Goal: Task Accomplishment & Management: Manage account settings

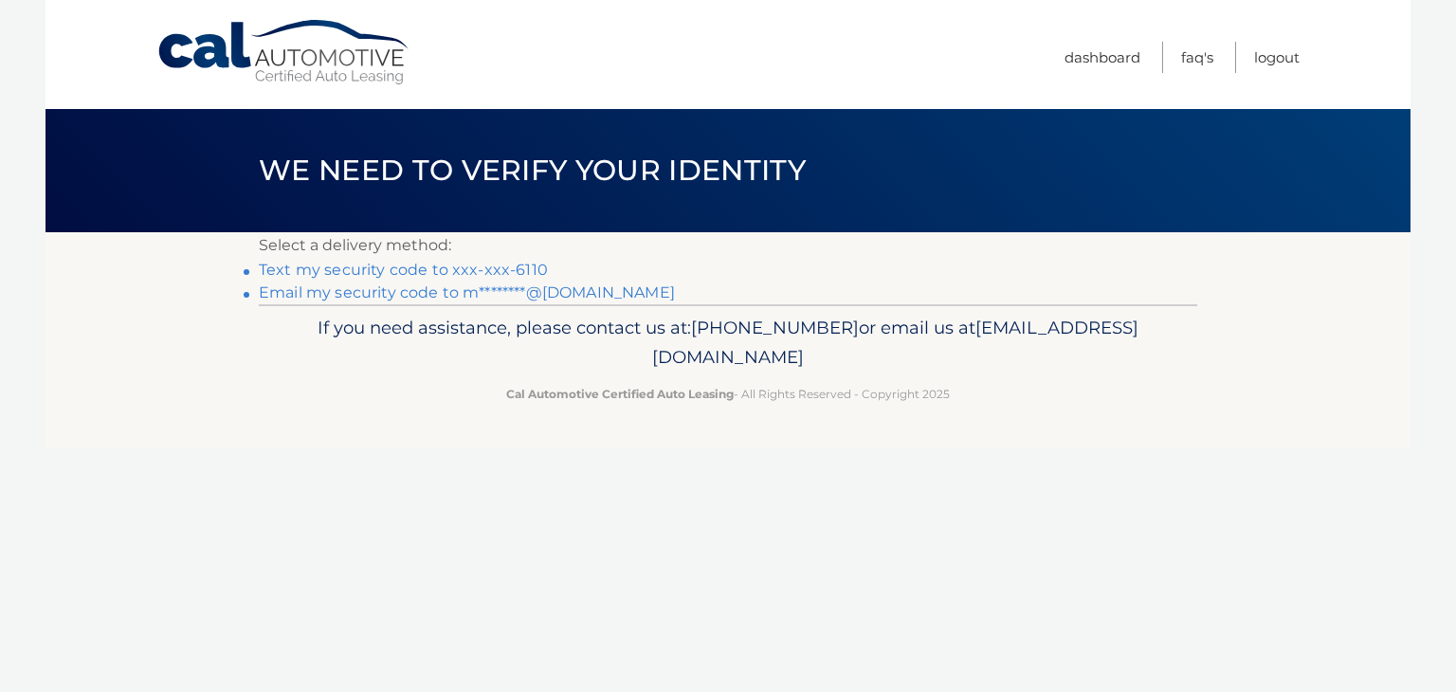
click at [383, 297] on link "Email my security code to m********@[DOMAIN_NAME]" at bounding box center [467, 292] width 416 height 18
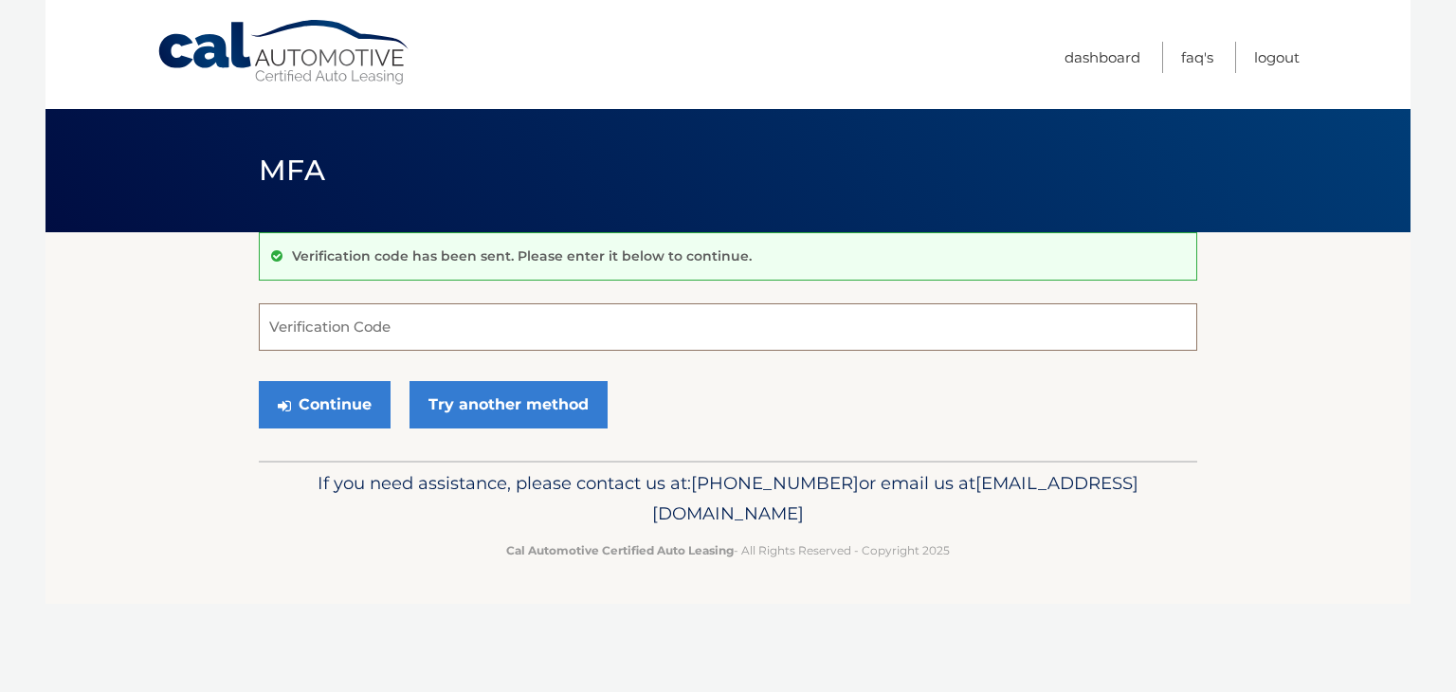
click at [296, 320] on input "Verification Code" at bounding box center [728, 326] width 939 height 47
click at [865, 320] on input "Verification Code" at bounding box center [728, 326] width 939 height 47
type input "364362"
click at [259, 381] on button "Continue" at bounding box center [325, 404] width 132 height 47
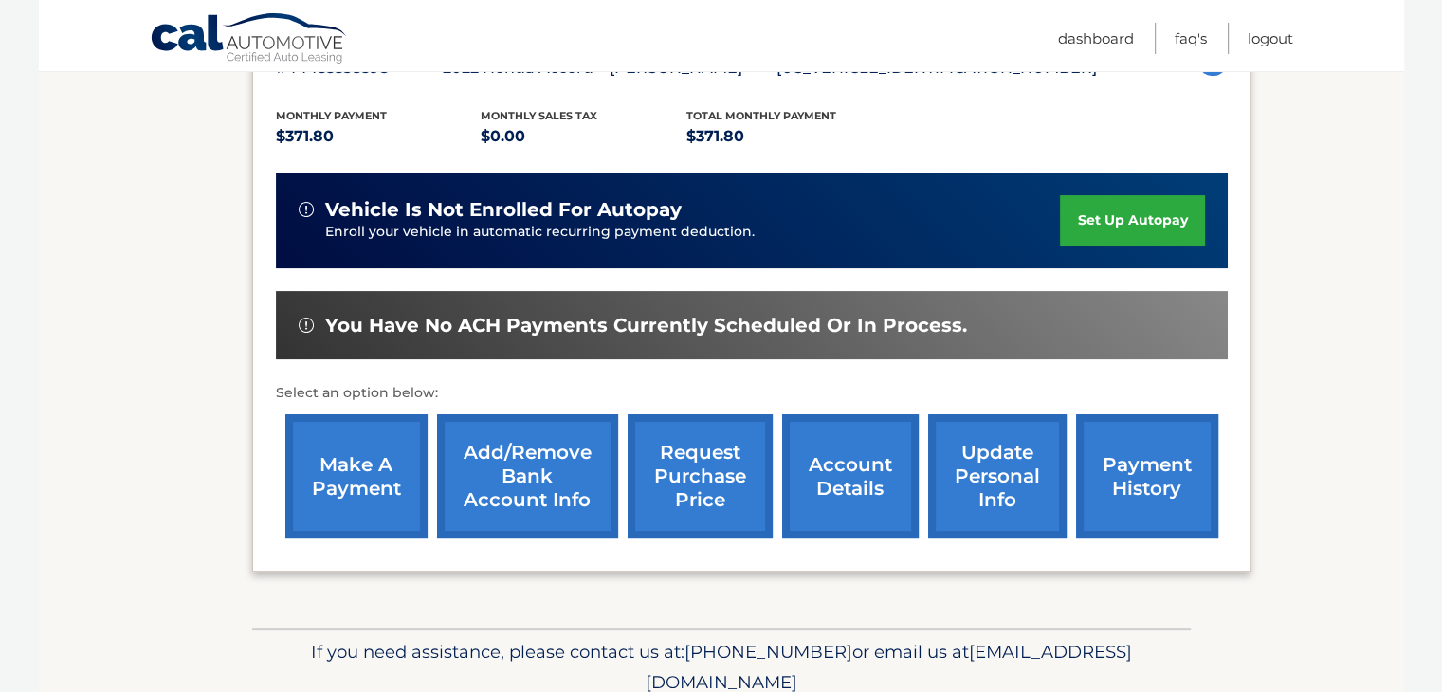
scroll to position [455, 0]
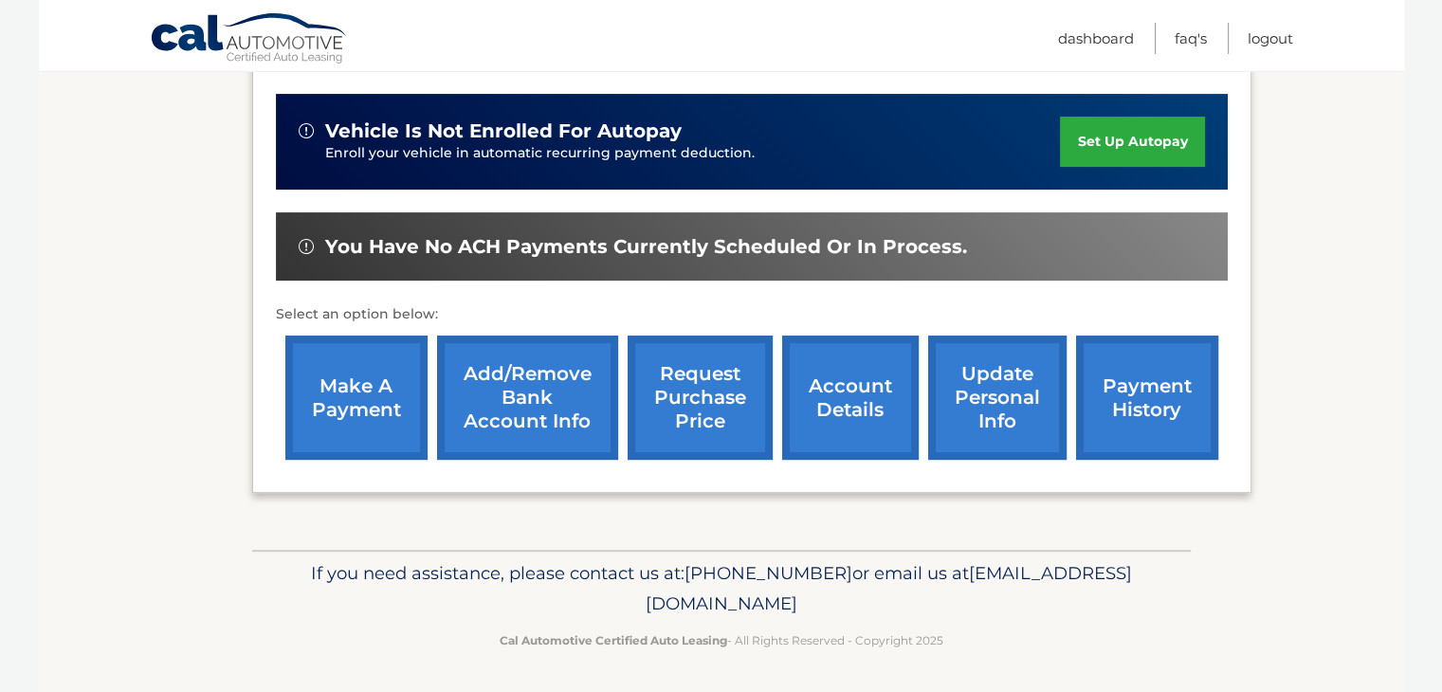
click at [1148, 427] on link "payment history" at bounding box center [1147, 398] width 142 height 124
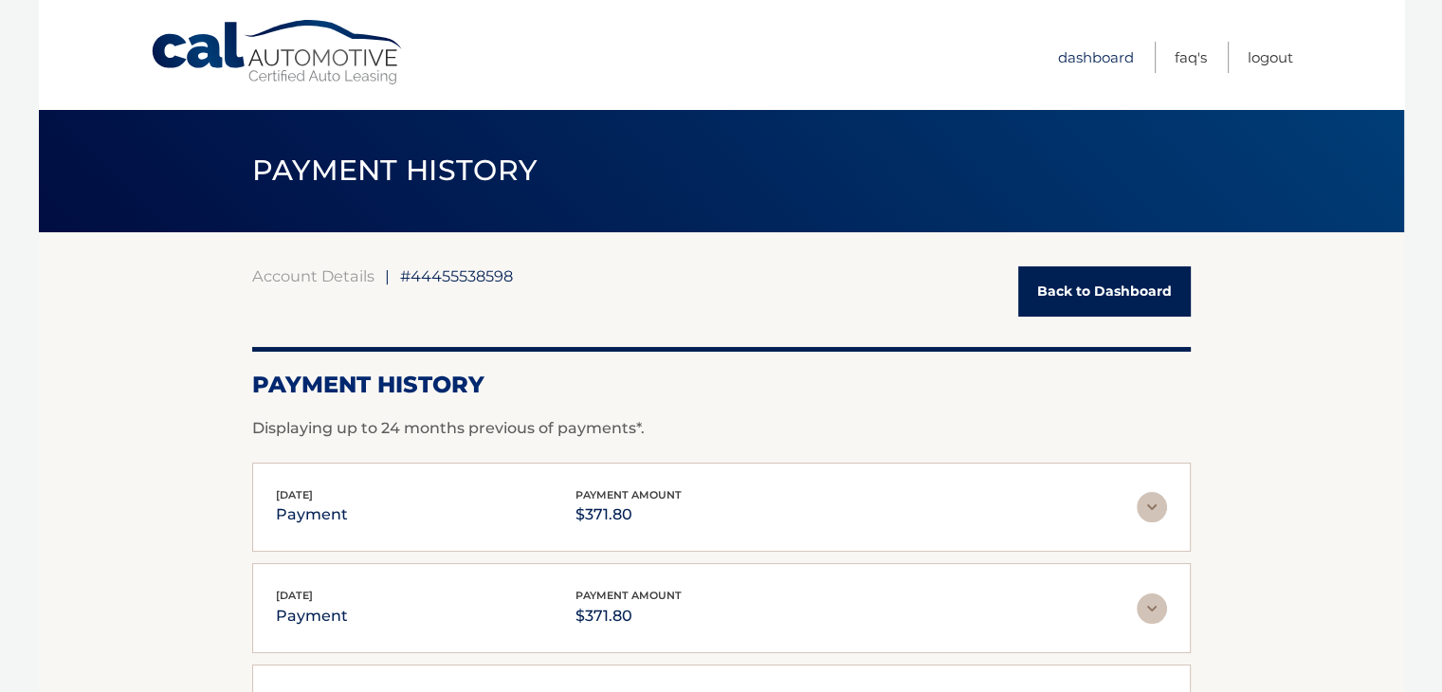
click at [1113, 58] on link "Dashboard" at bounding box center [1096, 57] width 76 height 31
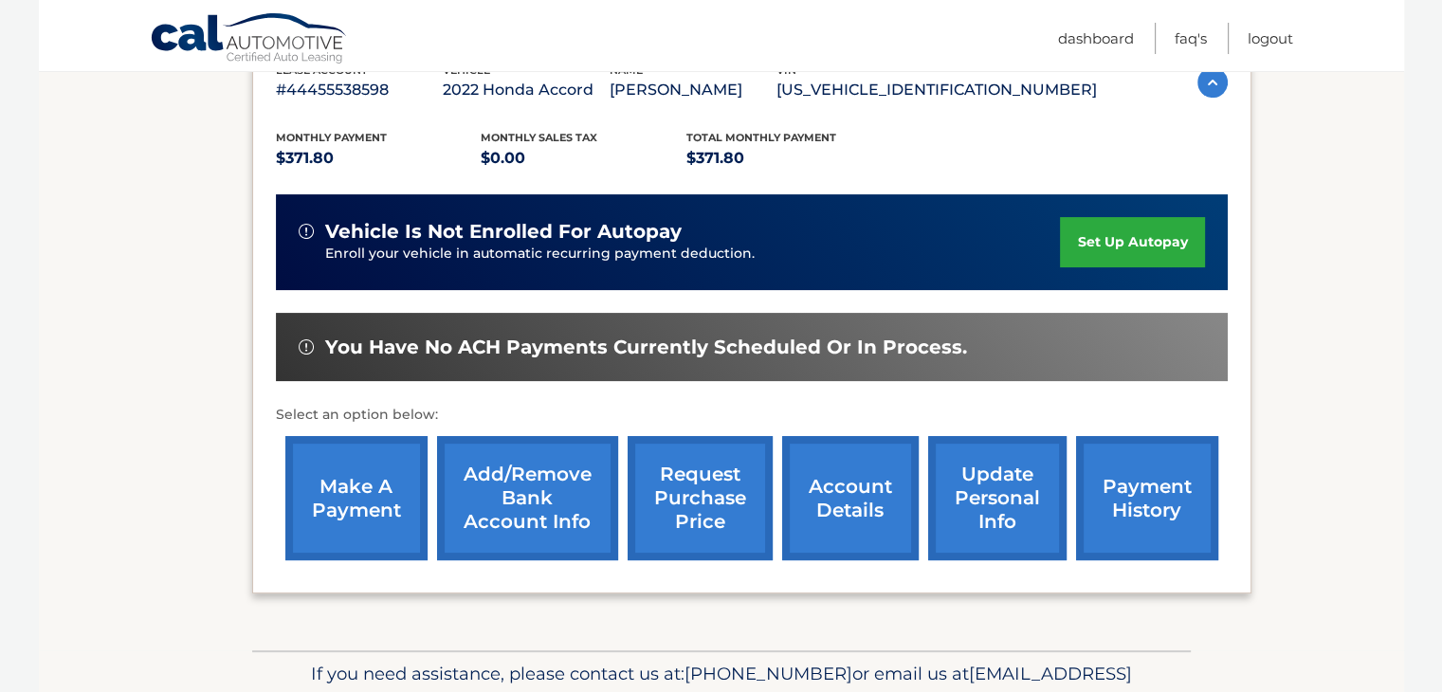
scroll to position [379, 0]
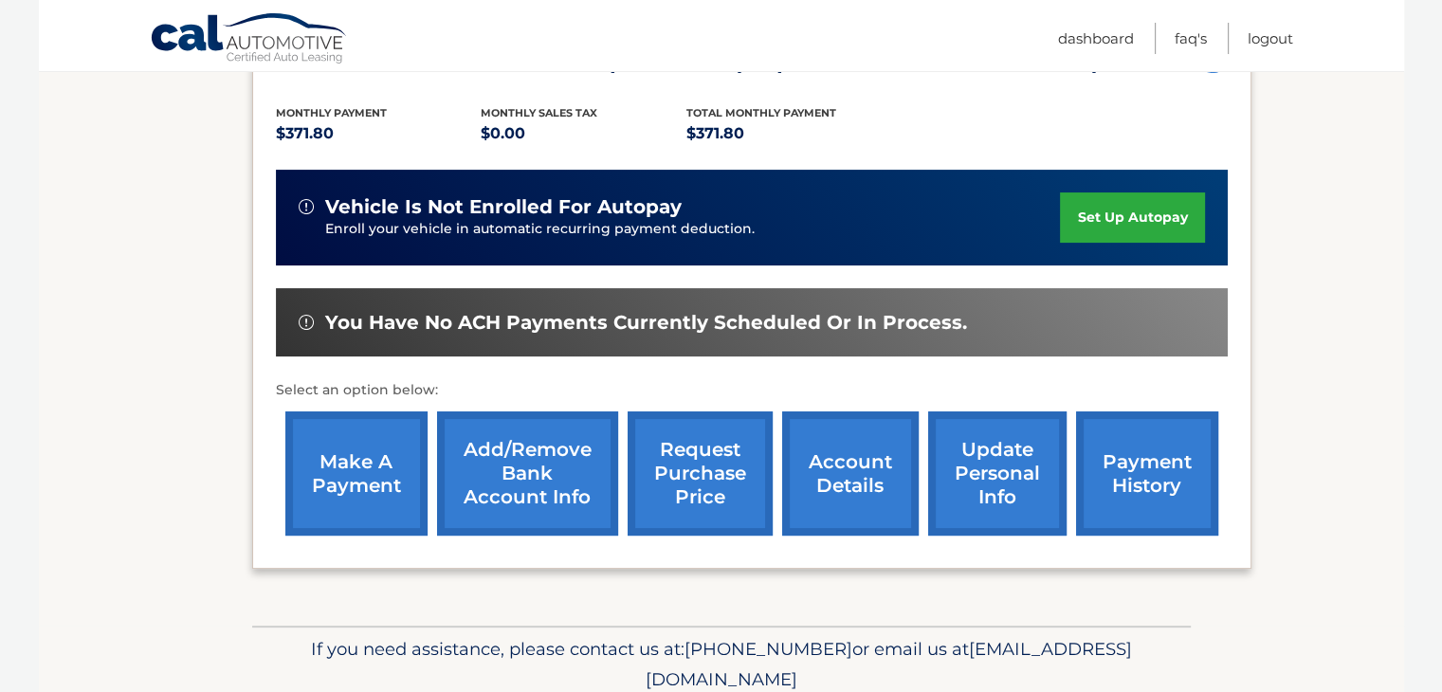
click at [1007, 499] on link "update personal info" at bounding box center [997, 473] width 138 height 124
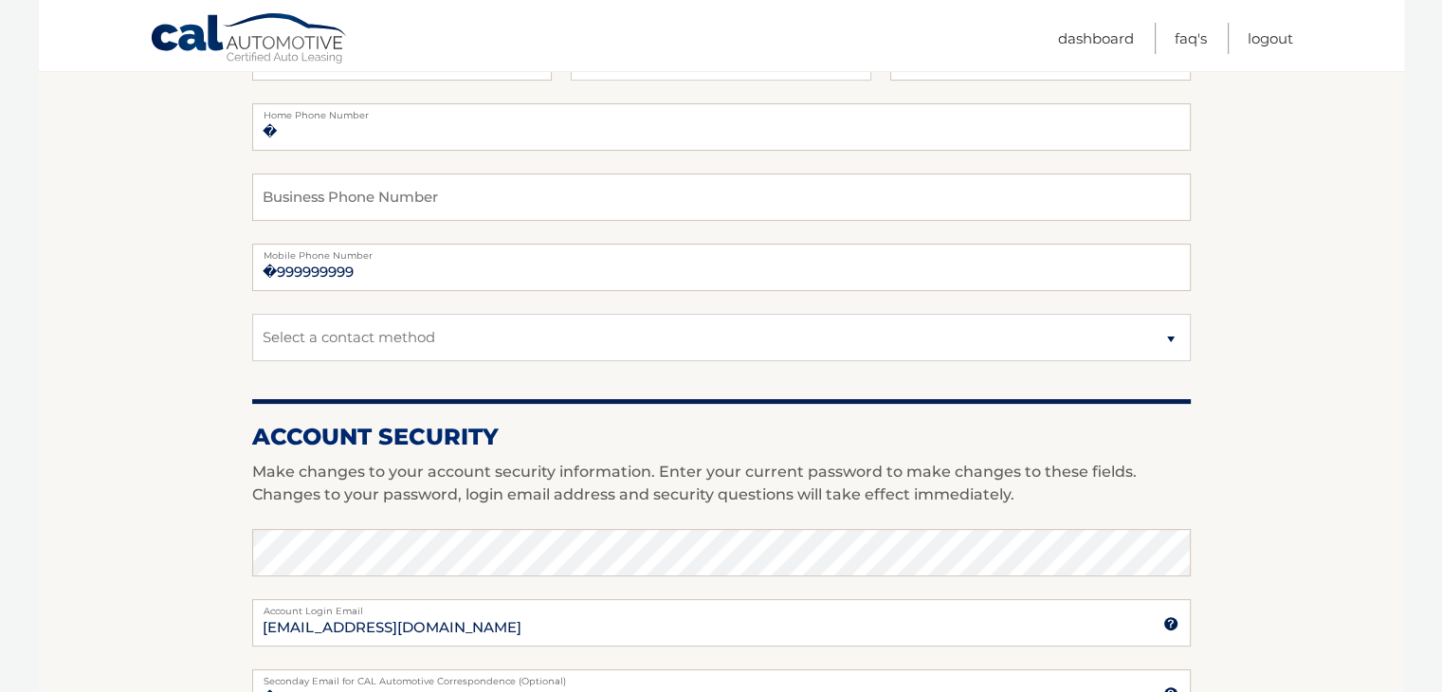
scroll to position [401, 0]
click at [1080, 37] on link "Dashboard" at bounding box center [1096, 38] width 76 height 31
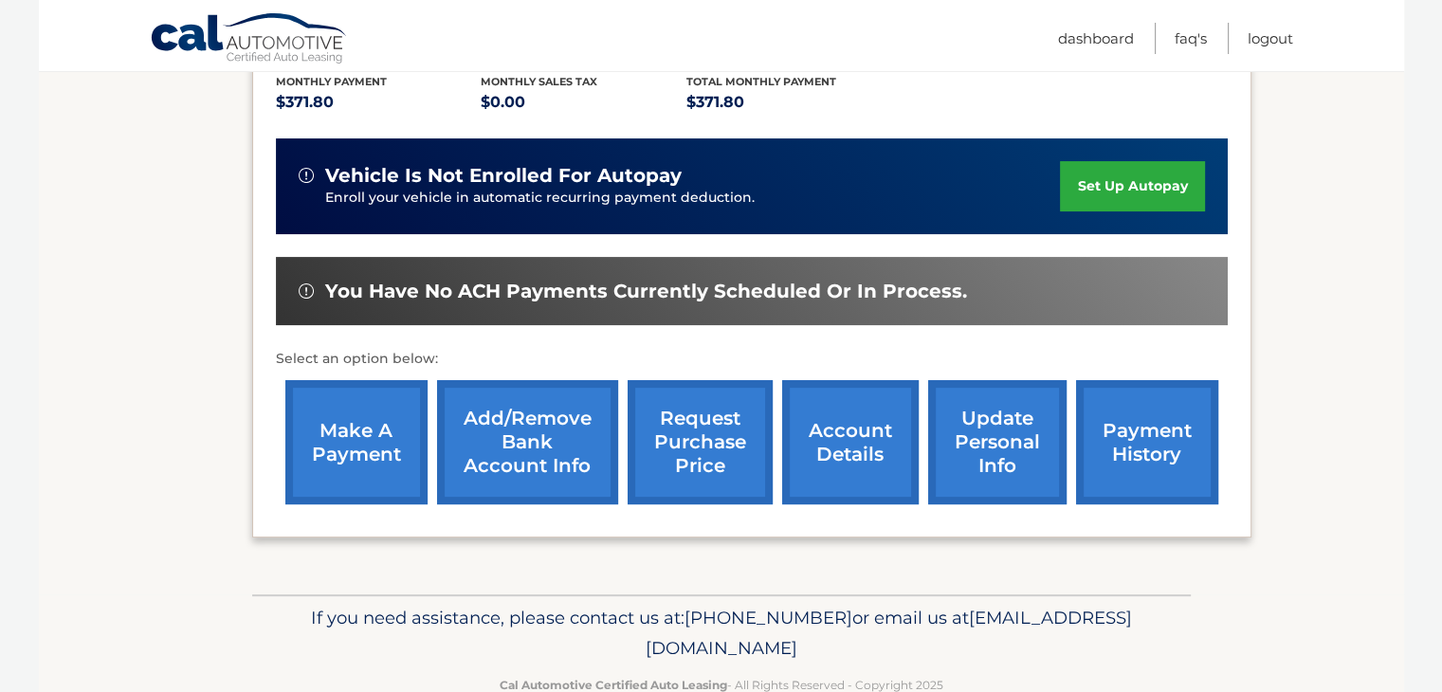
scroll to position [455, 0]
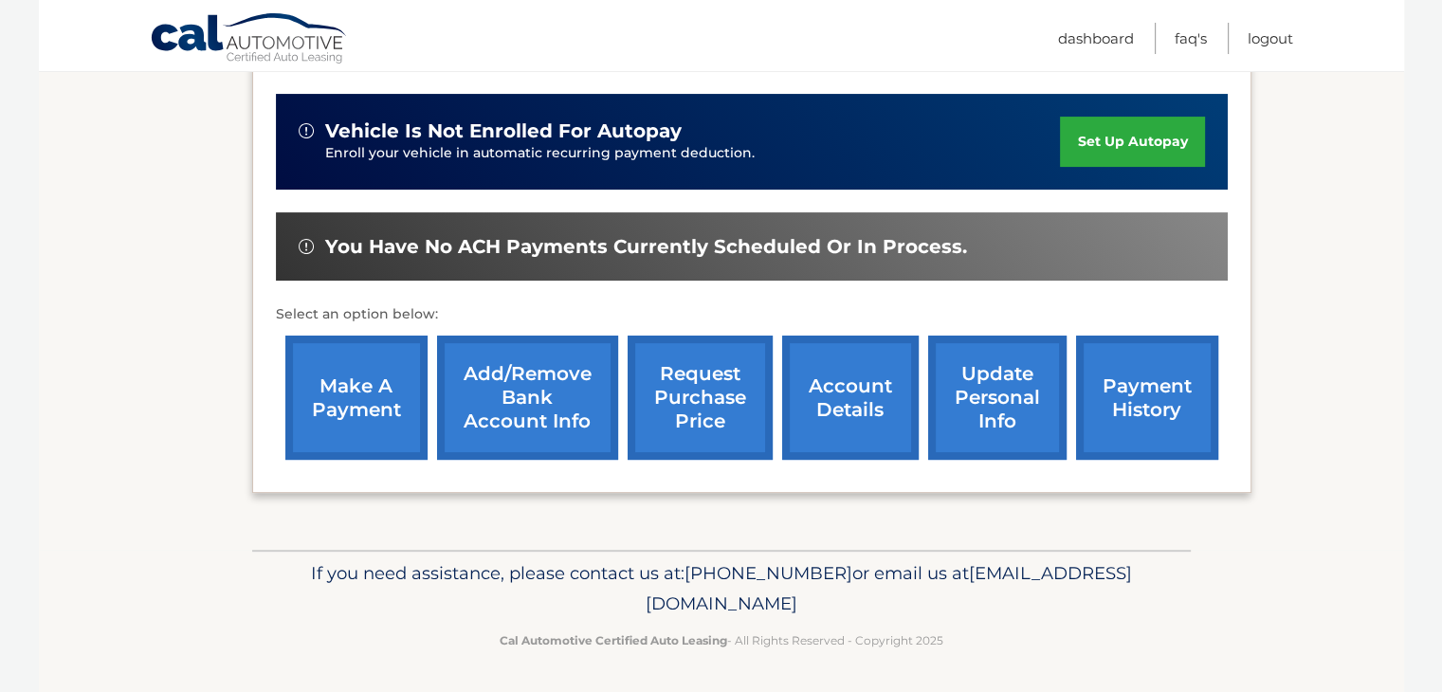
click at [858, 416] on link "account details" at bounding box center [850, 398] width 137 height 124
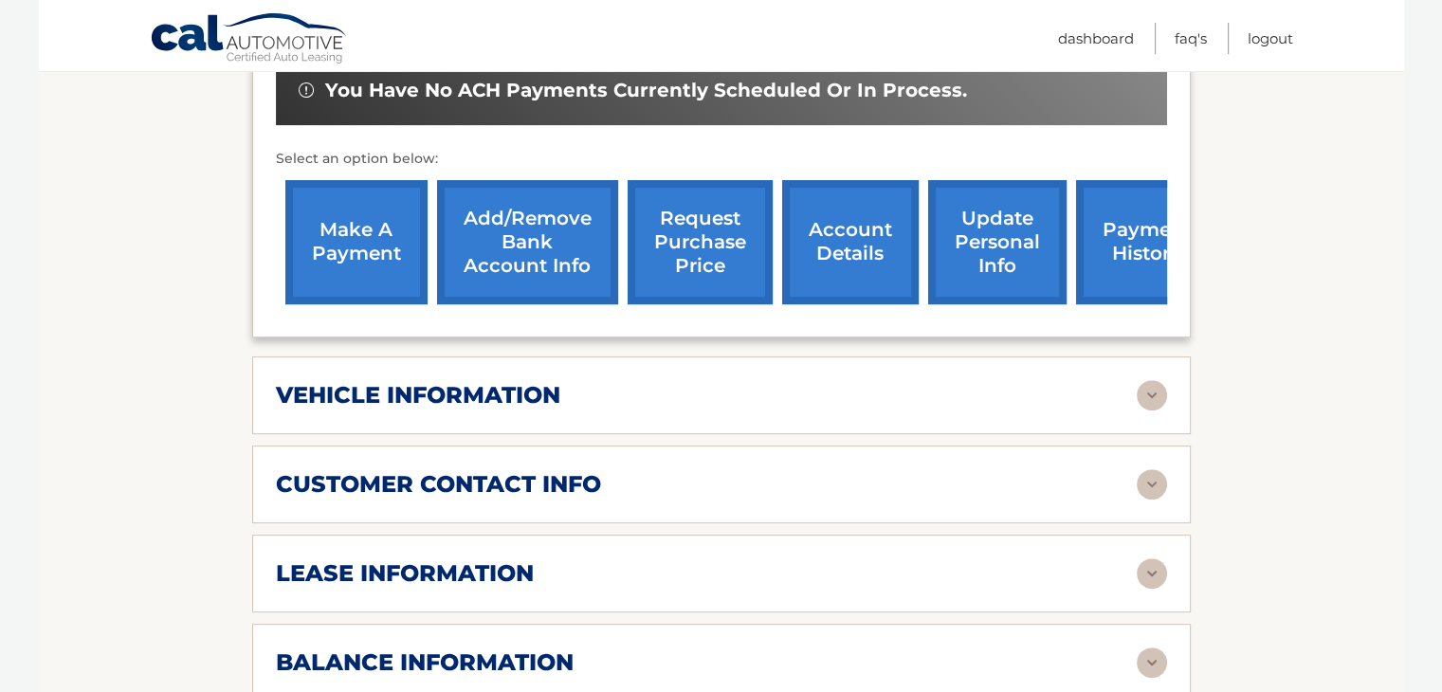
scroll to position [664, 0]
click at [862, 380] on div "vehicle information vehicle Year [DATE] vehicle make Honda vehicle model Accord…" at bounding box center [721, 395] width 939 height 78
click at [846, 445] on div "customer contact info full name [PERSON_NAME] street address [STREET_ADDRESS] c…" at bounding box center [721, 484] width 939 height 78
click at [1147, 468] on img at bounding box center [1152, 483] width 30 height 30
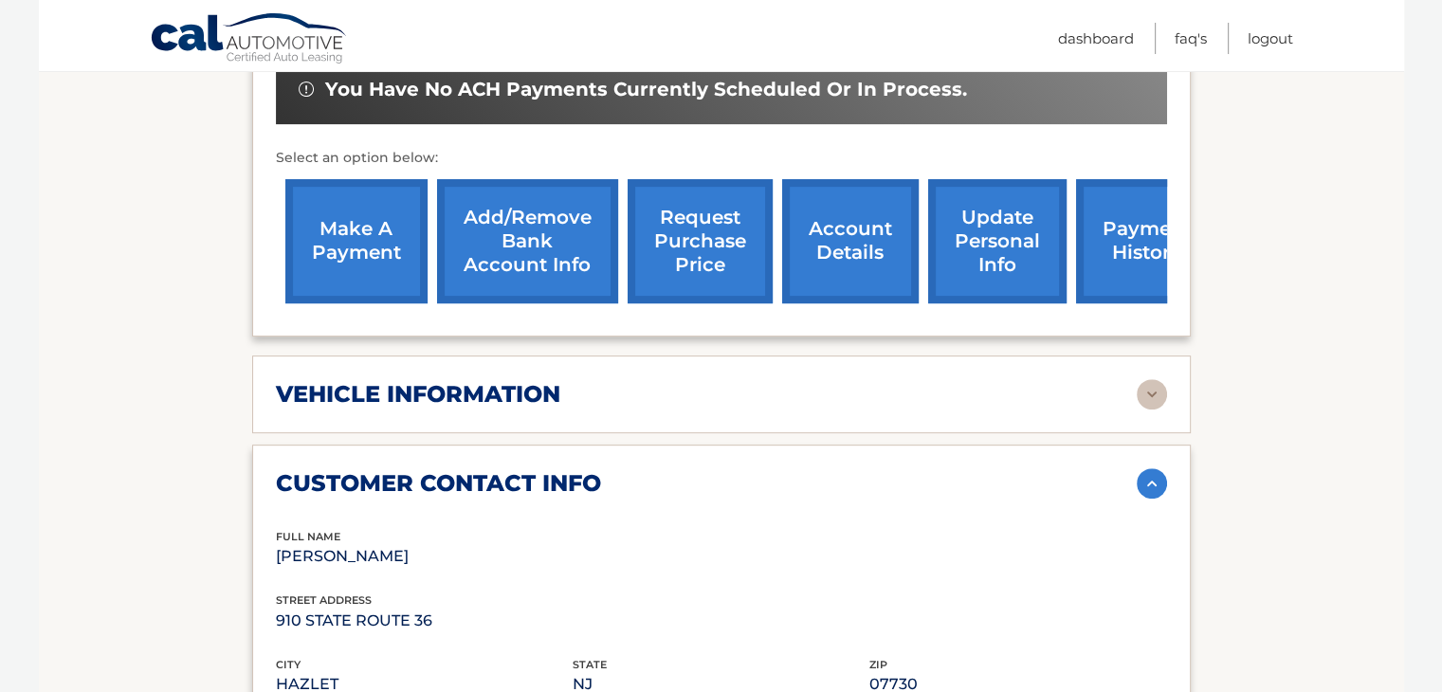
click at [1147, 379] on img at bounding box center [1152, 394] width 30 height 30
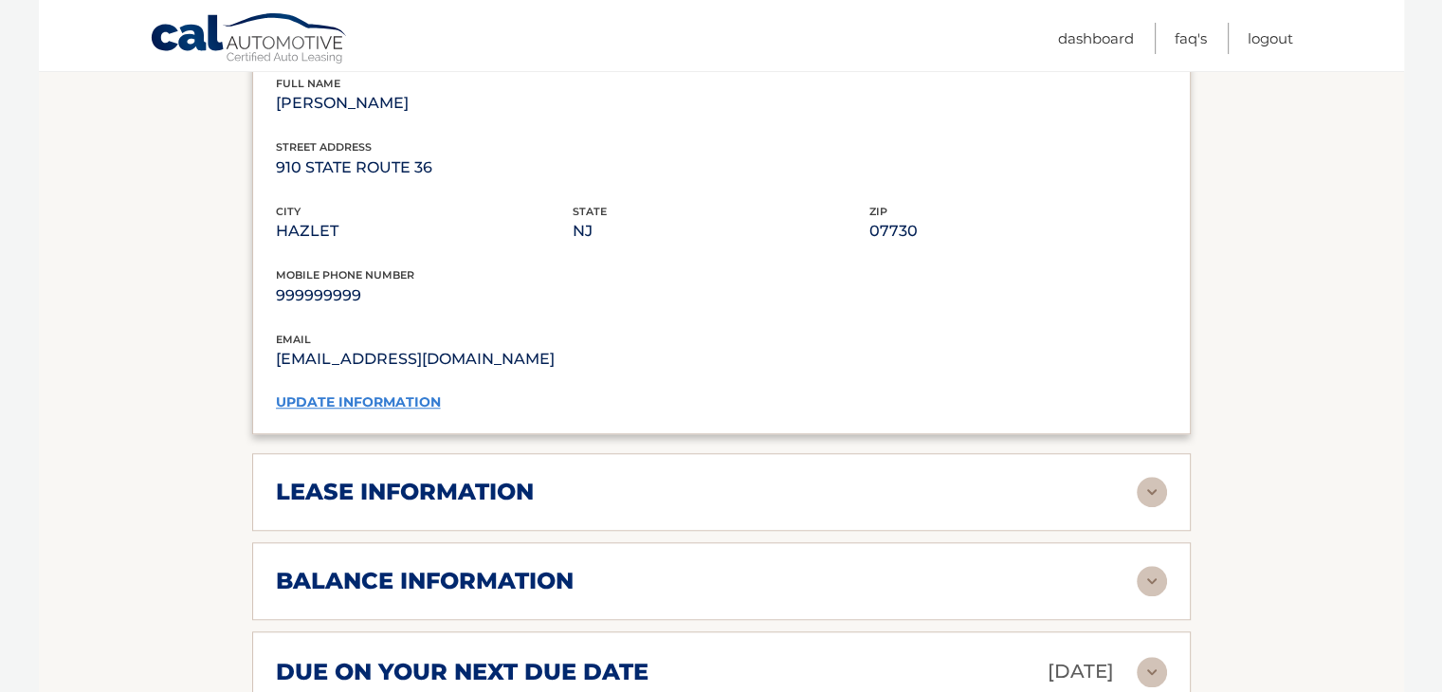
scroll to position [1580, 0]
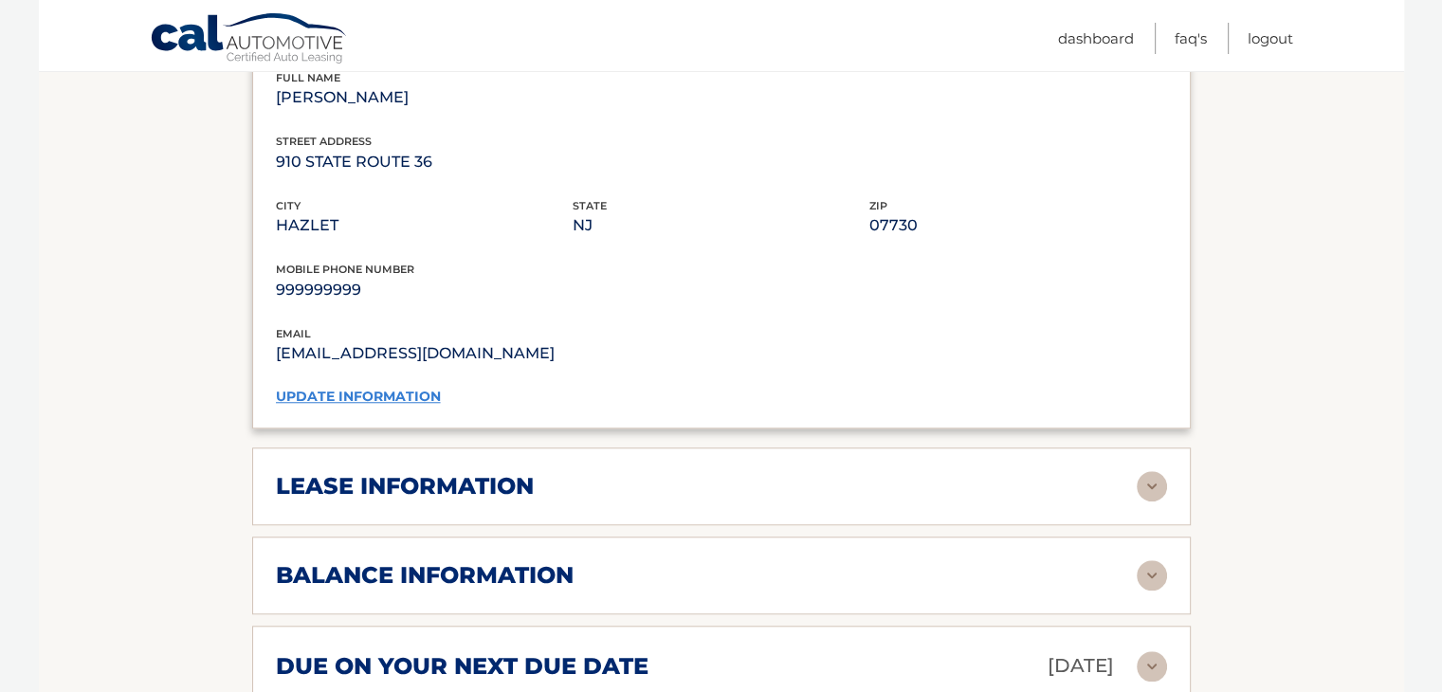
click at [1140, 471] on img at bounding box center [1152, 486] width 30 height 30
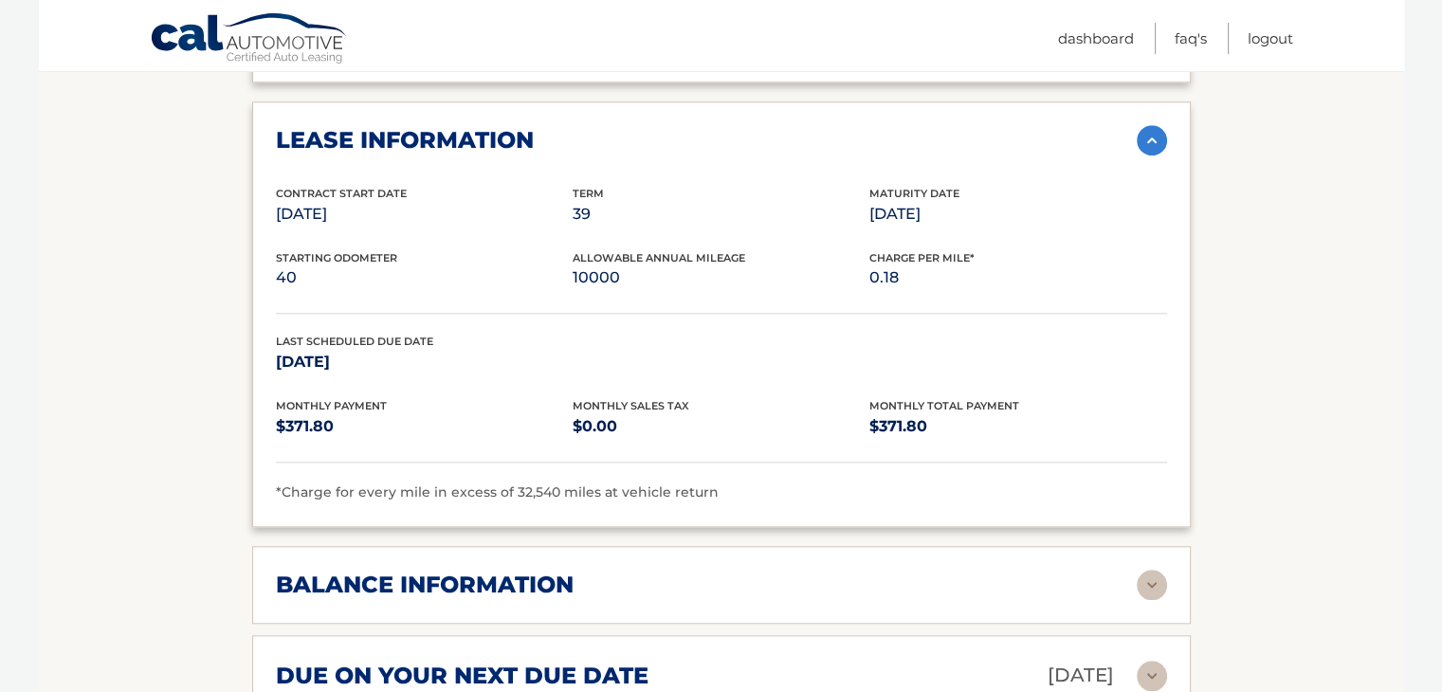
scroll to position [1928, 0]
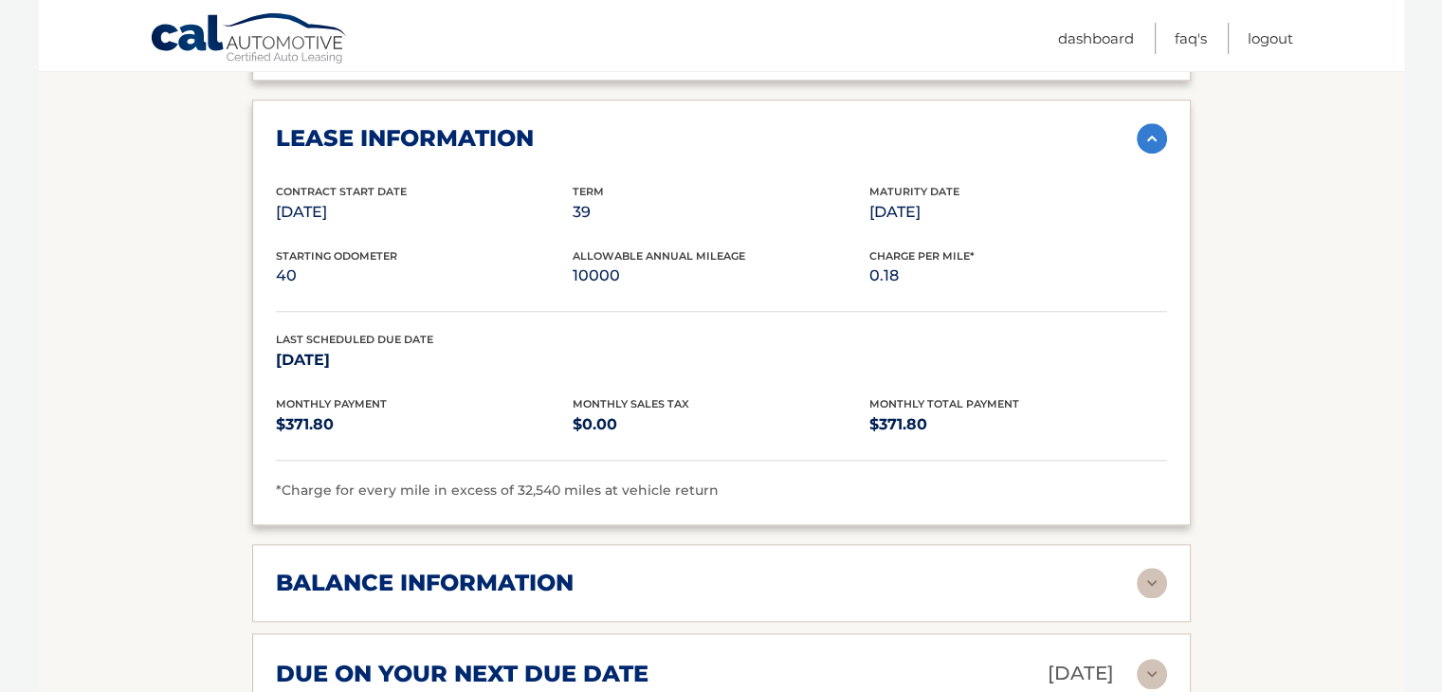
click at [1161, 659] on img at bounding box center [1152, 674] width 30 height 30
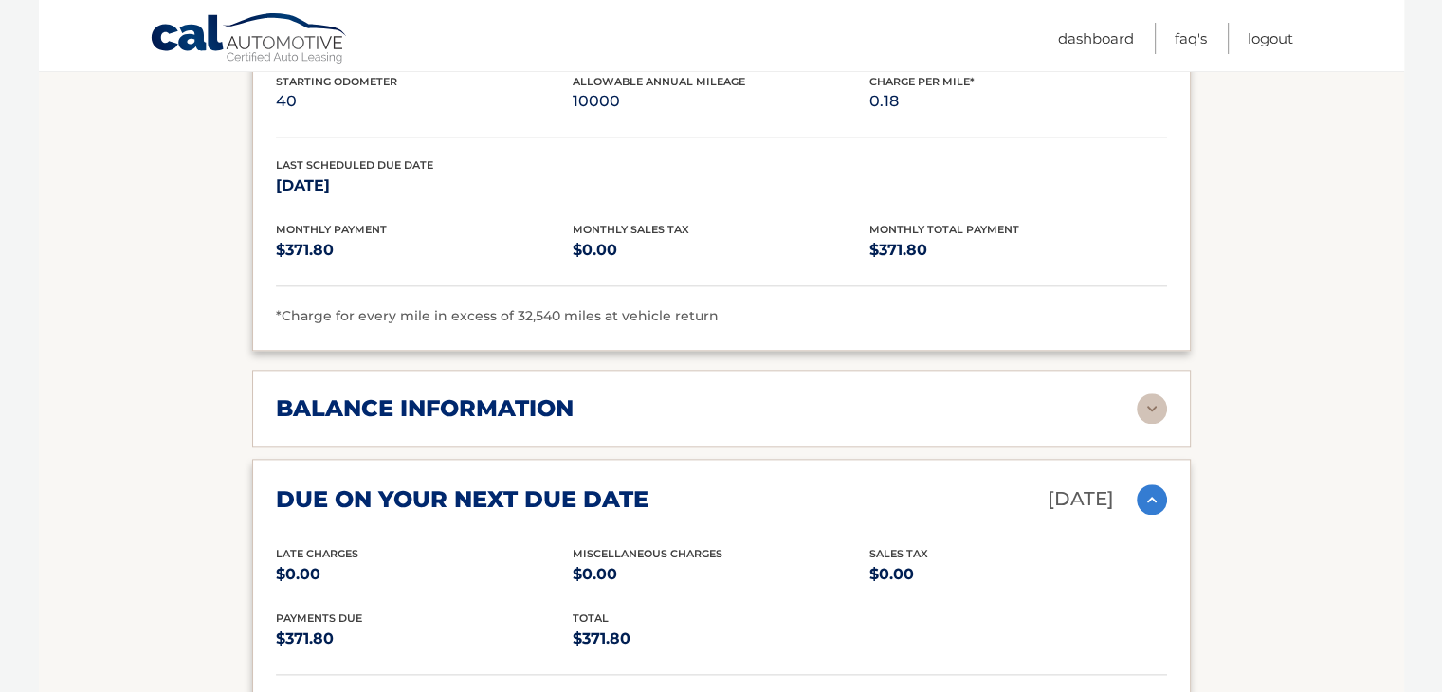
scroll to position [2148, 0]
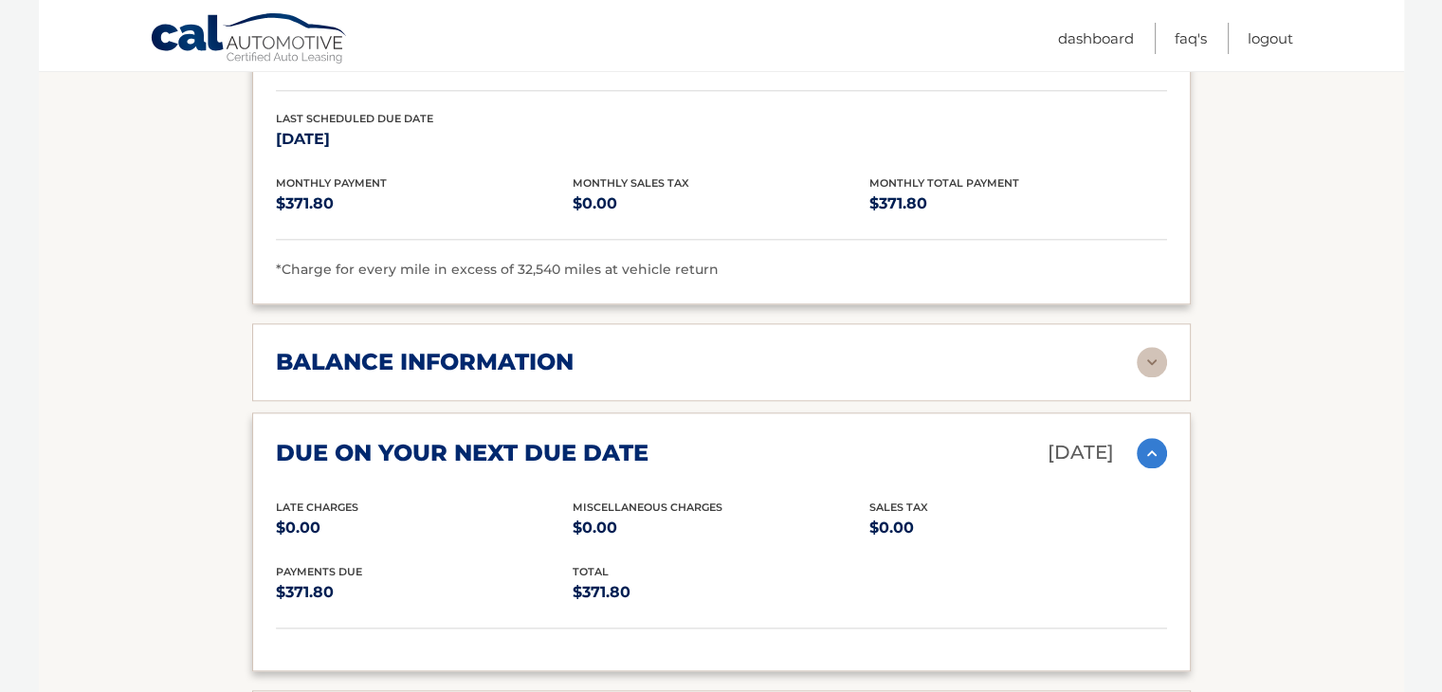
click at [1150, 347] on img at bounding box center [1152, 362] width 30 height 30
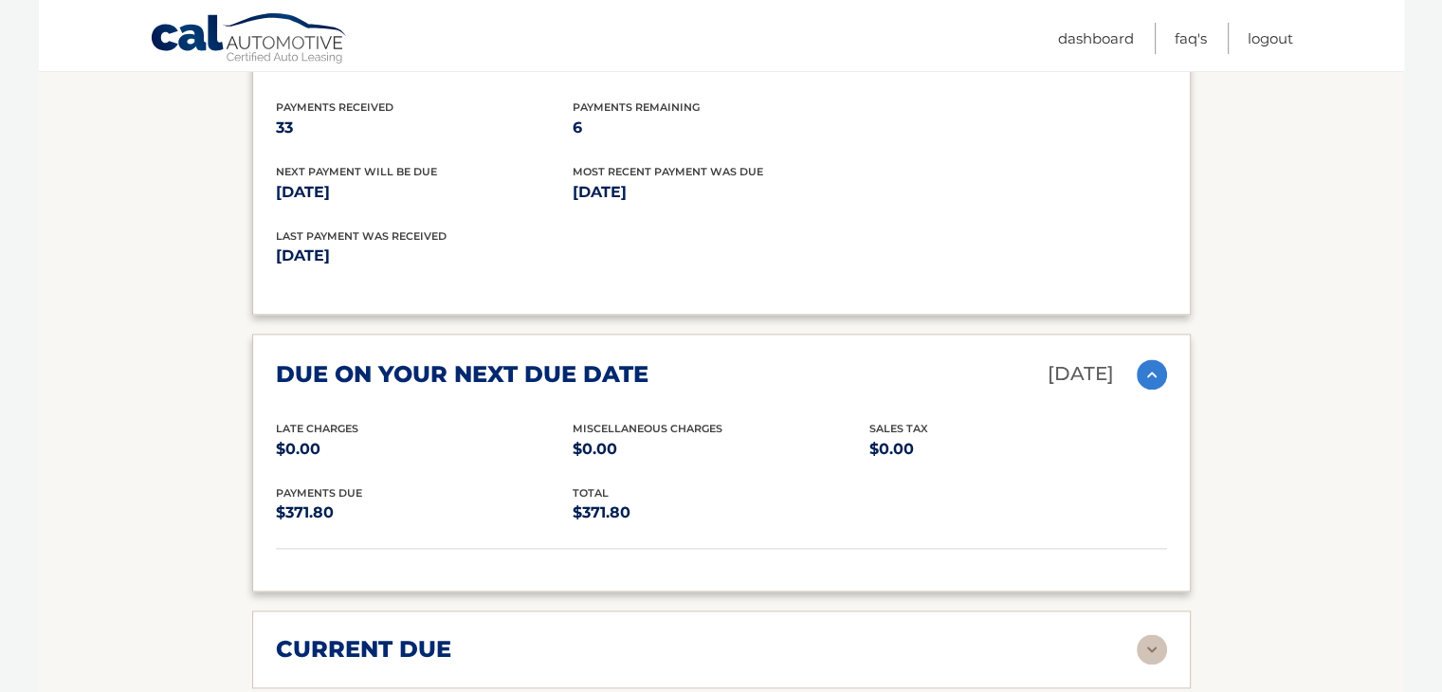
scroll to position [2465, 0]
